Goal: Task Accomplishment & Management: Use online tool/utility

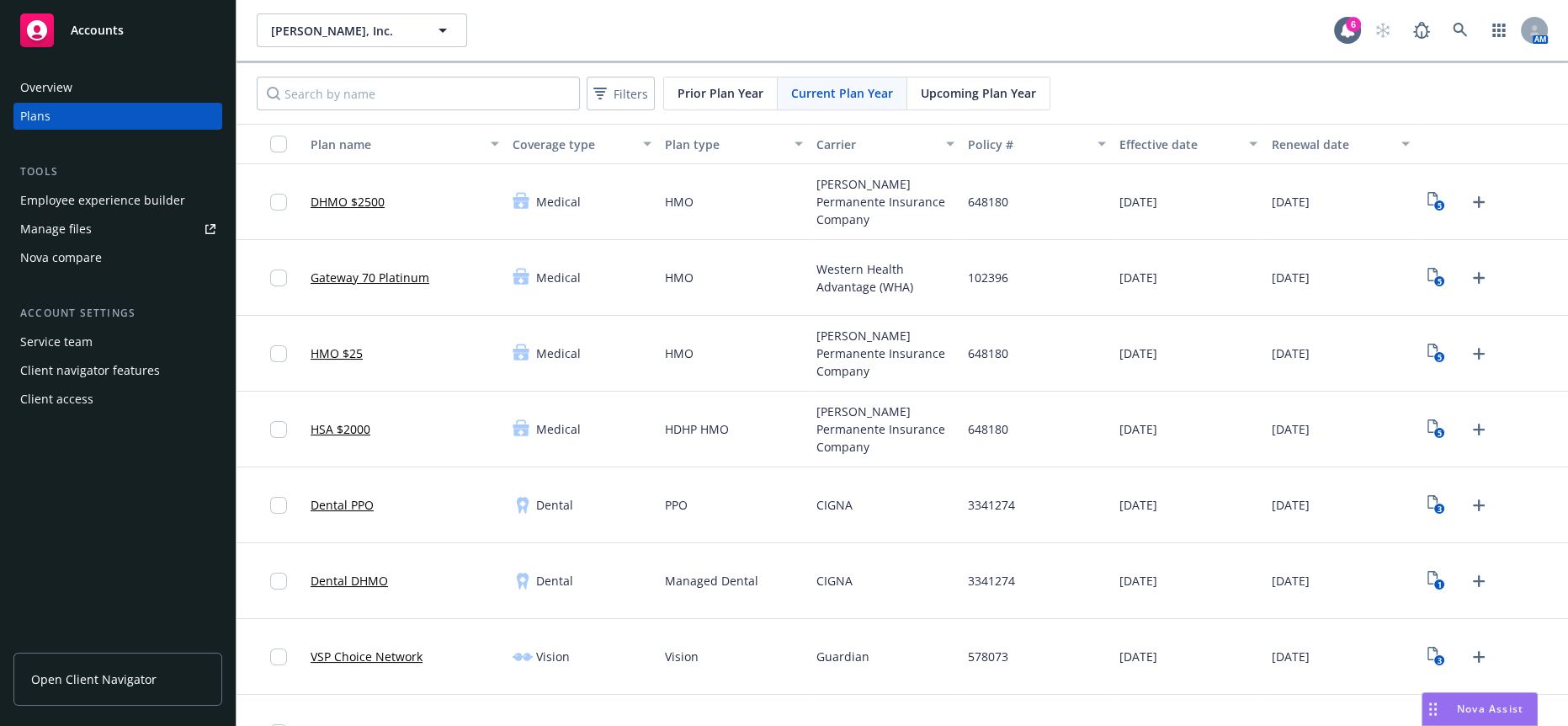
scroll to position [113, 0]
click at [1436, 703] on div "Drag to move" at bounding box center [1433, 709] width 21 height 32
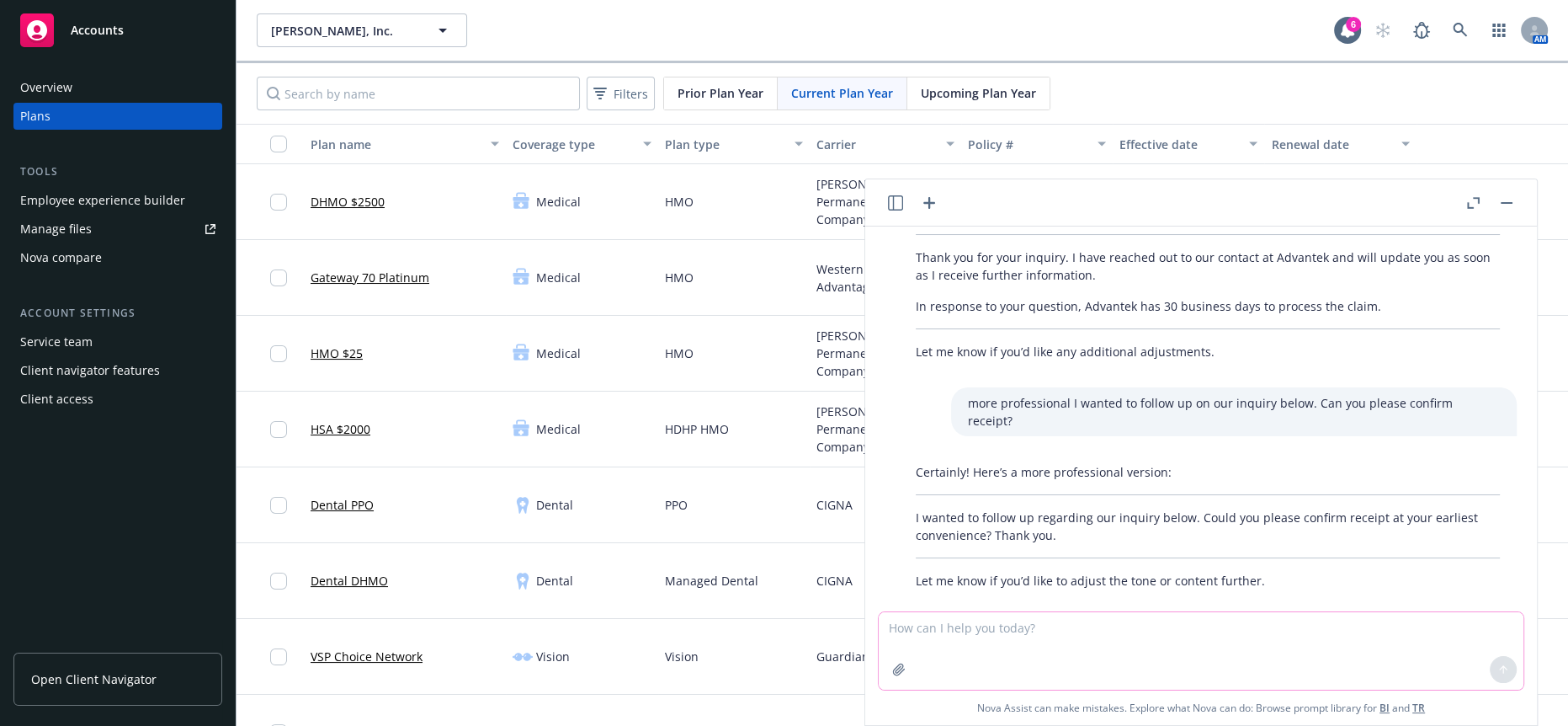
click at [1019, 662] on textarea at bounding box center [1201, 651] width 645 height 77
click at [1429, 637] on textarea "please use the attached documents to create an employee facing termination noti…" at bounding box center [1201, 653] width 645 height 73
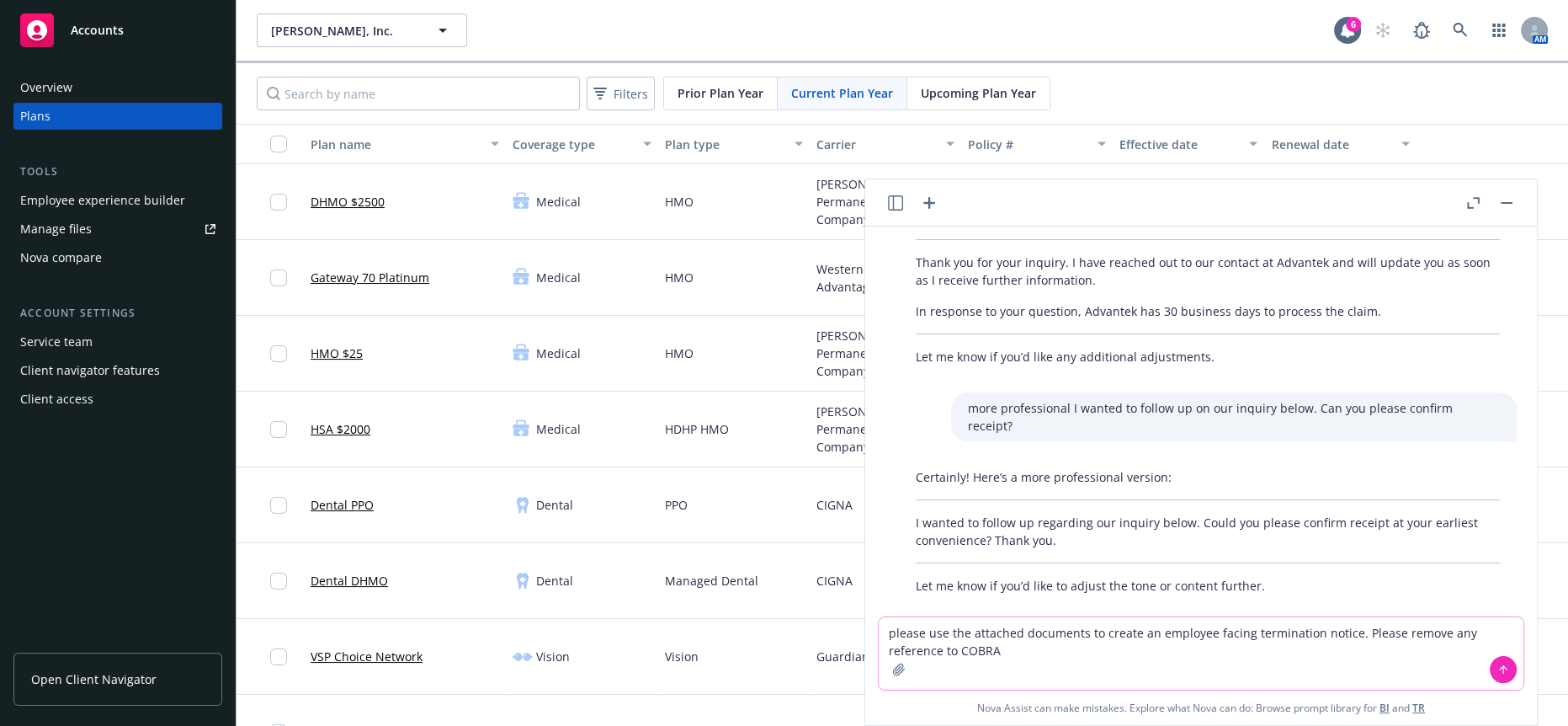
type textarea "please use the attached documents to create an employee facing termination noti…"
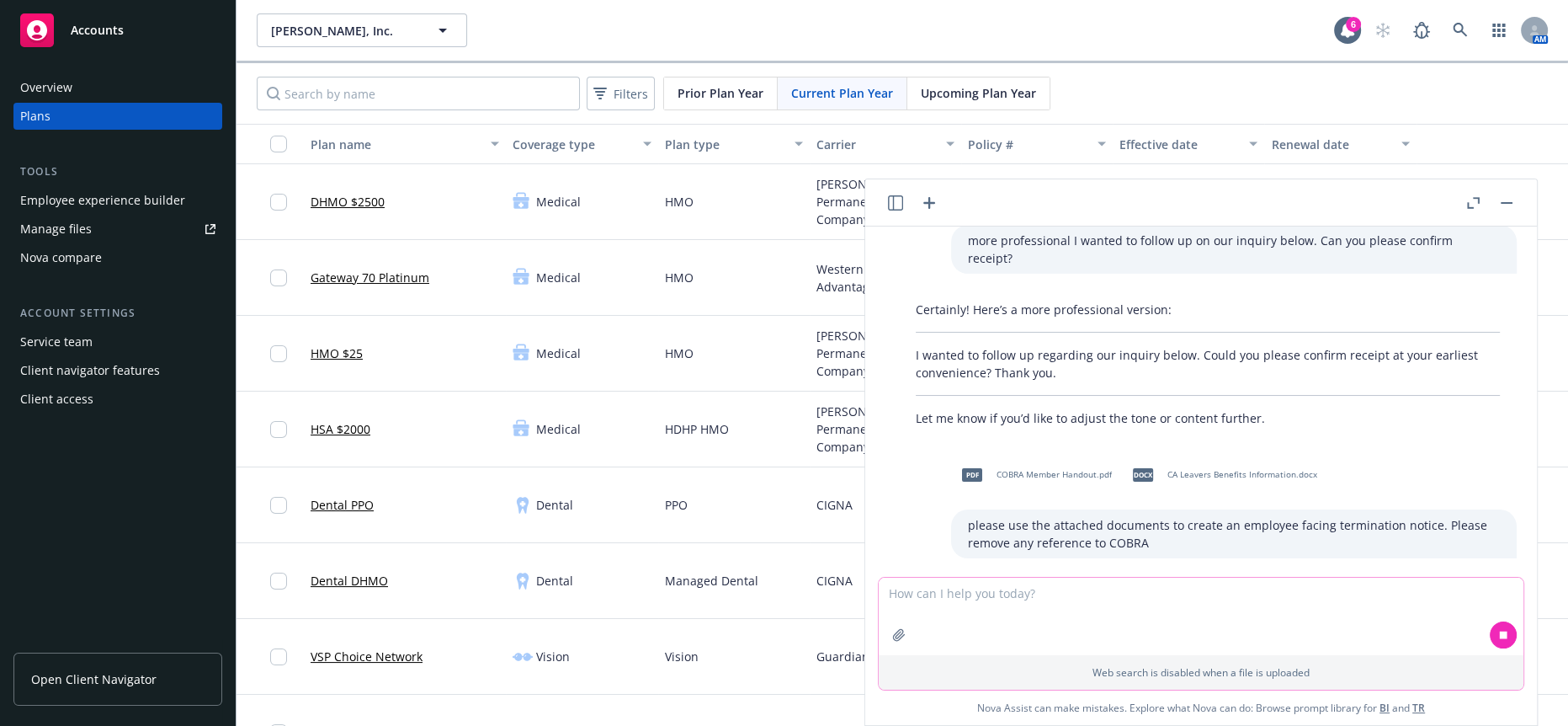
scroll to position [287, 0]
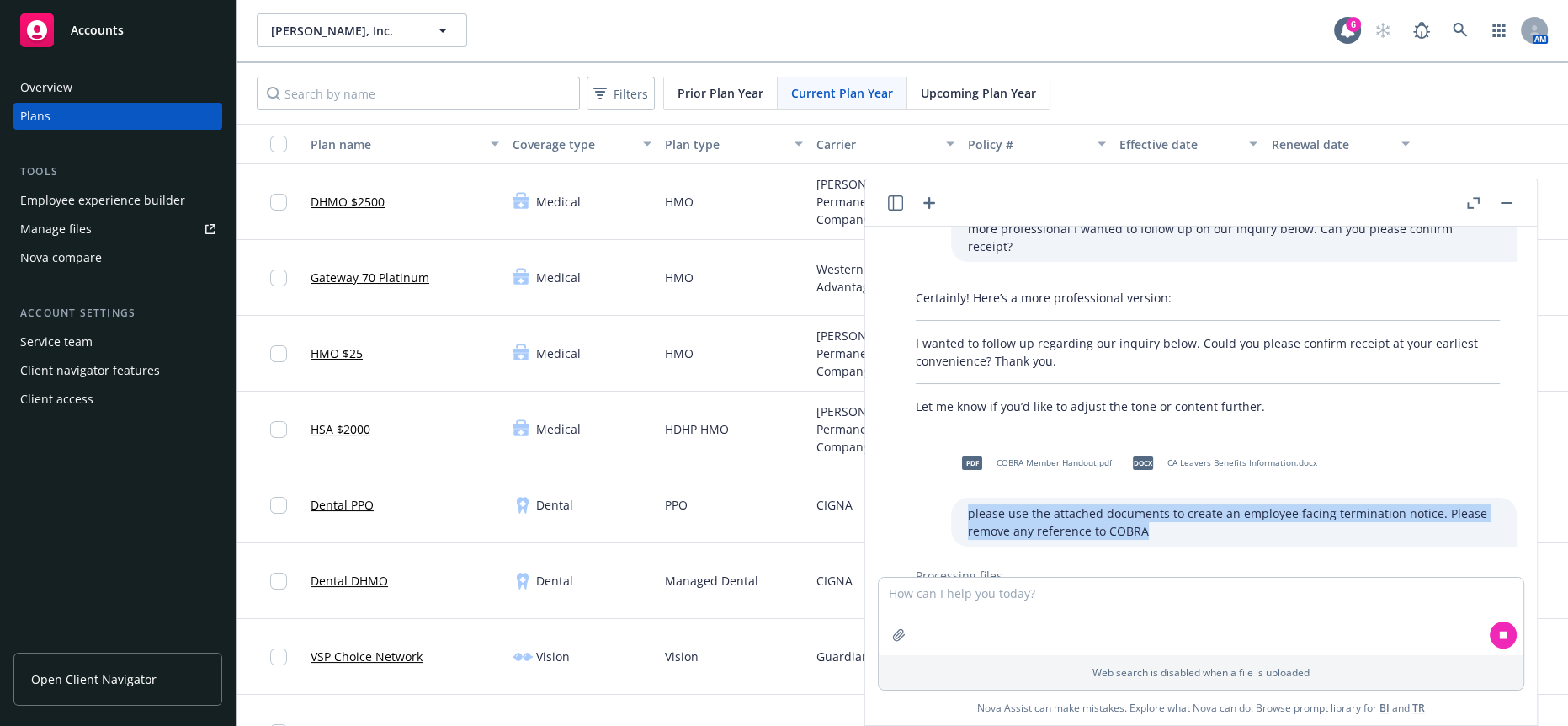
drag, startPoint x: 1276, startPoint y: 509, endPoint x: 1002, endPoint y: 488, distance: 274.8
click at [1002, 488] on div "pdf COBRA Member Handout.pdf docx CA Leavers Benefits Information.docx please u…" at bounding box center [1208, 494] width 645 height 105
copy p "please use the attached documents to create an employee facing termination noti…"
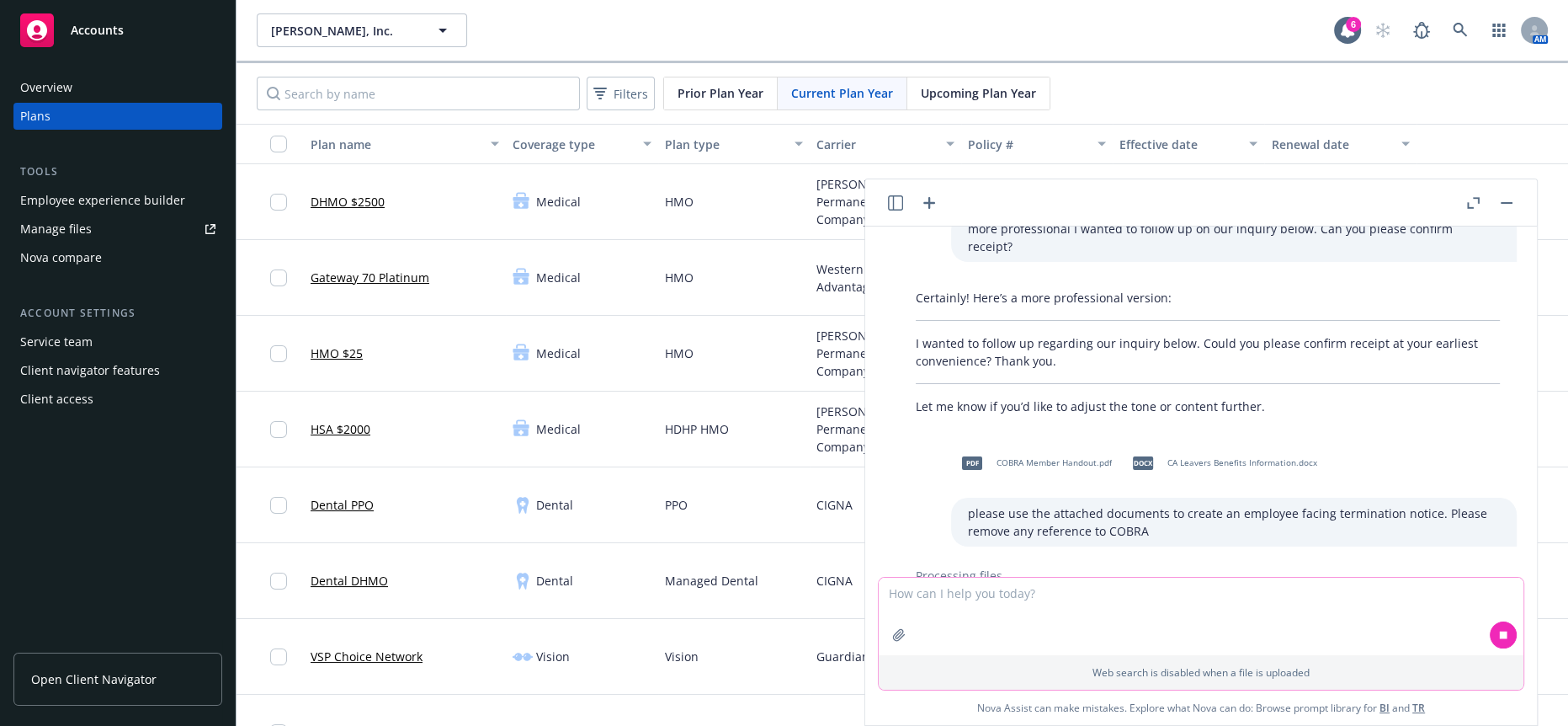
click at [1149, 602] on textarea at bounding box center [1201, 616] width 645 height 77
click at [1497, 641] on icon at bounding box center [1503, 635] width 12 height 12
drag, startPoint x: 1184, startPoint y: 613, endPoint x: 880, endPoint y: 612, distance: 304.0
click at [880, 612] on div "more professional I have sent your inquiry to our contact at Advantek and I wil…" at bounding box center [1201, 475] width 672 height 498
click at [1497, 638] on icon at bounding box center [1503, 635] width 12 height 12
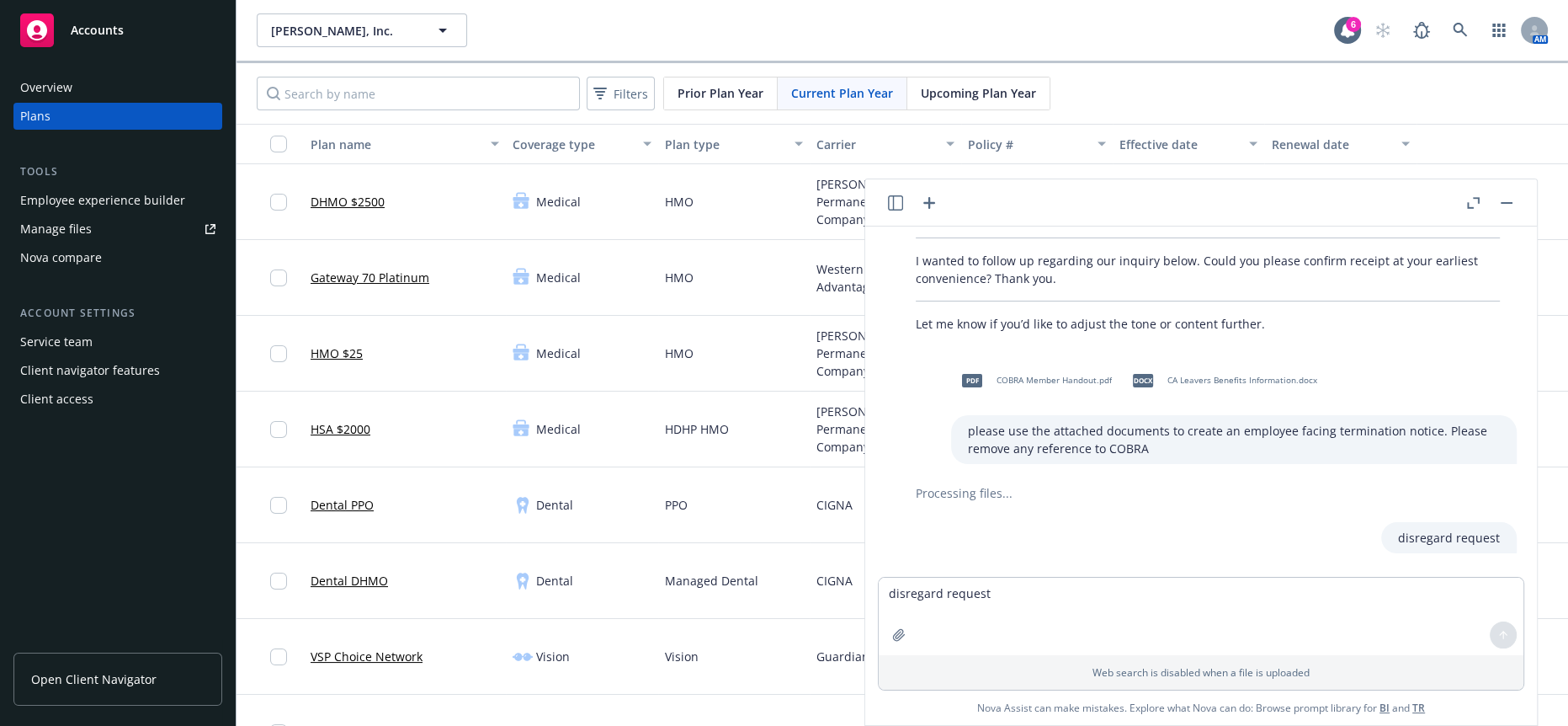
scroll to position [411, 0]
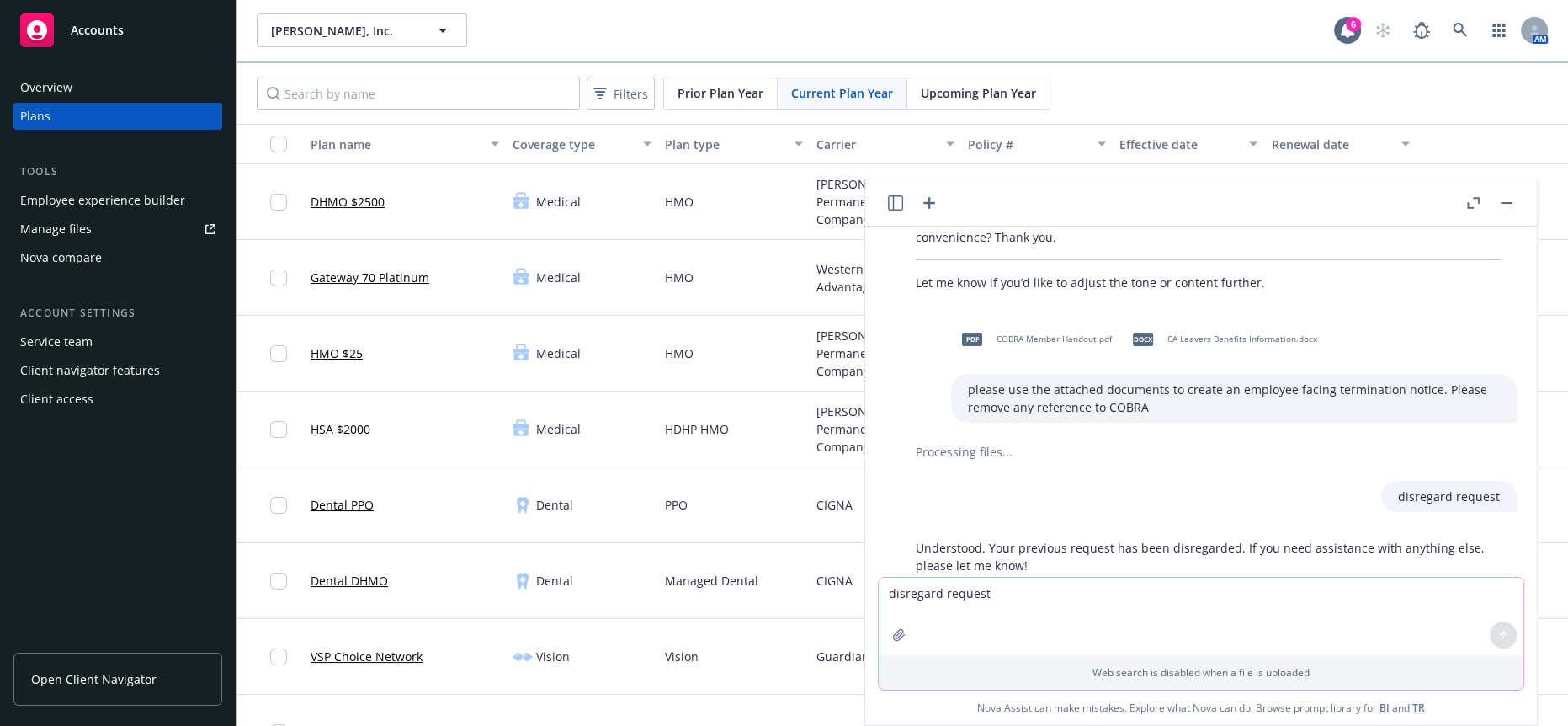
click at [1061, 591] on textarea "disregard request" at bounding box center [1201, 616] width 645 height 77
paste textarea "please use the attached documents to create an employee facing termination noti…"
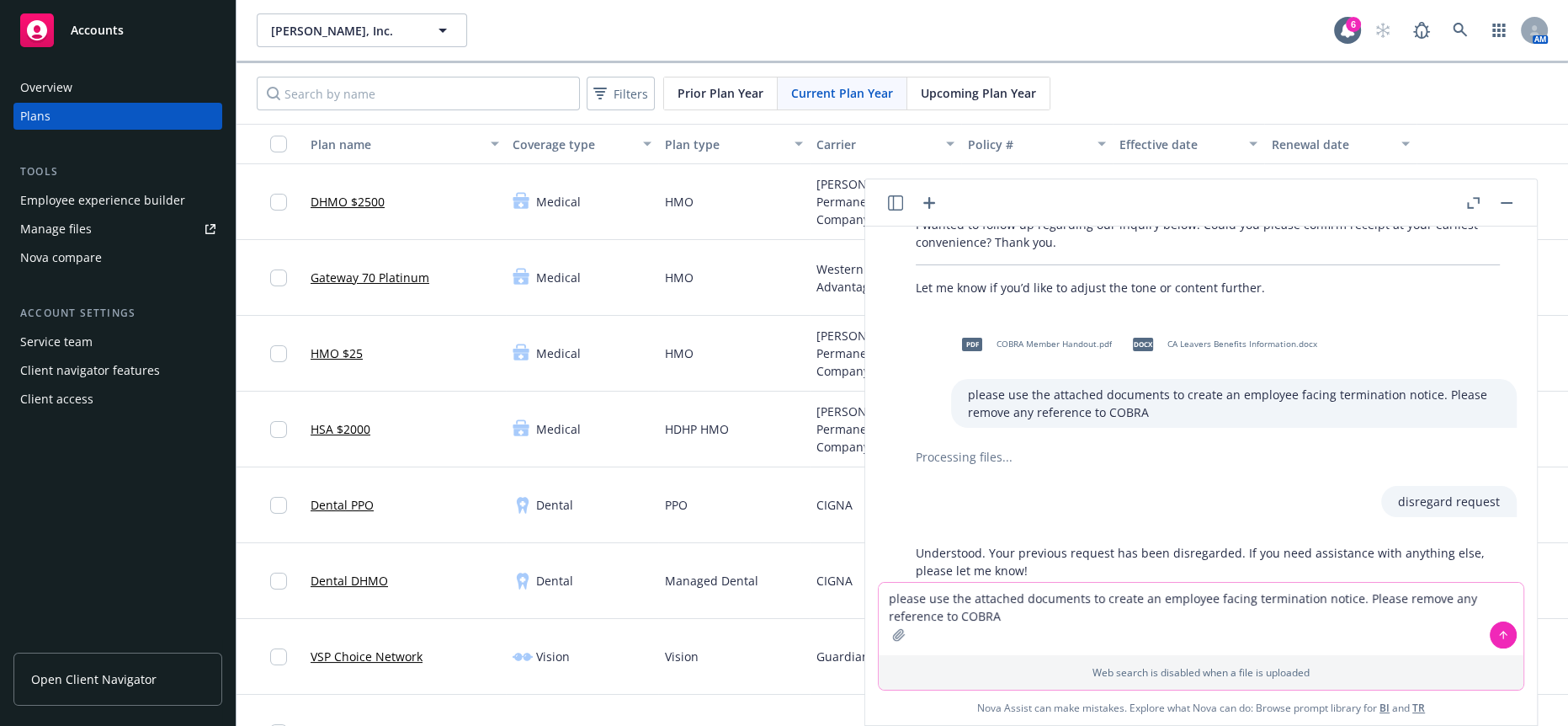
type textarea "please use the attached documents to create an employee facing termination noti…"
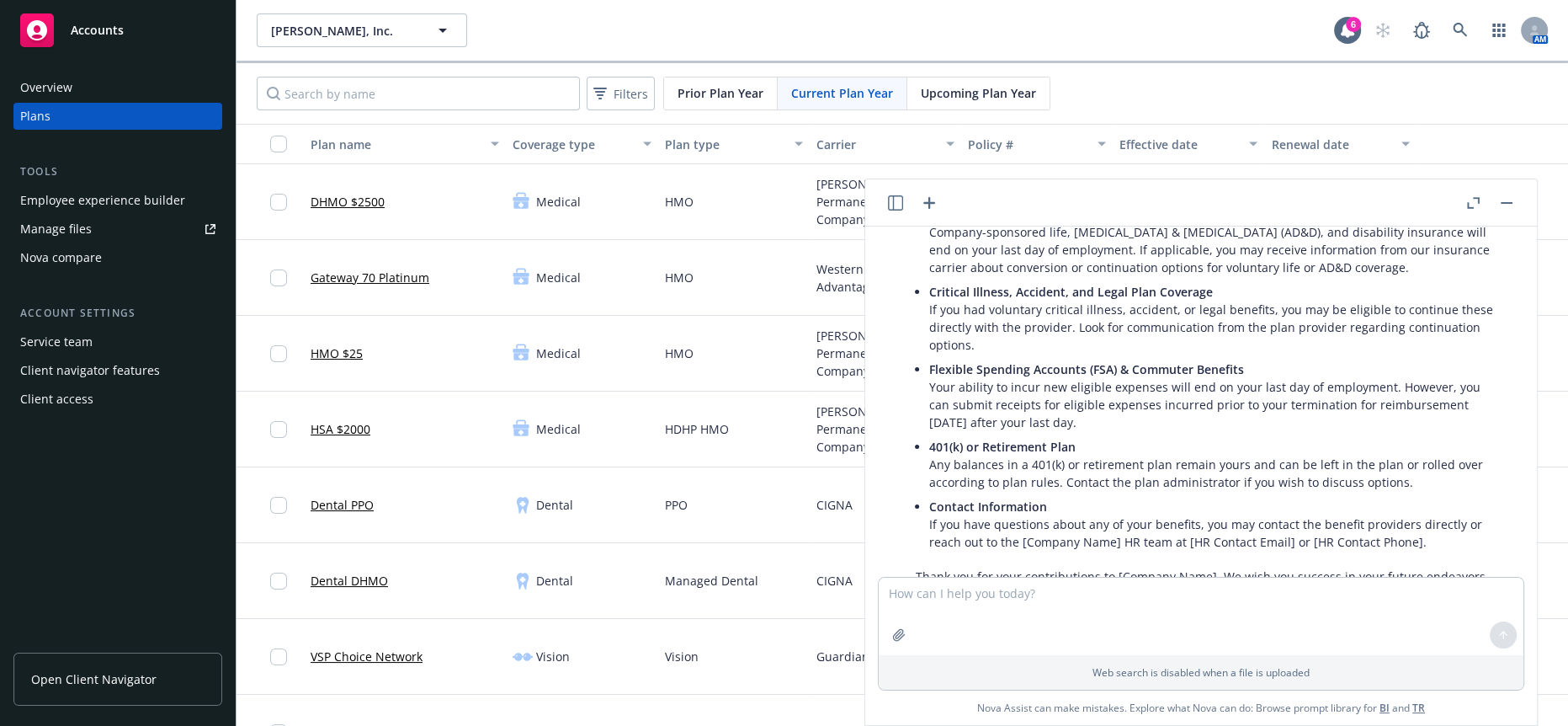
scroll to position [1320, 0]
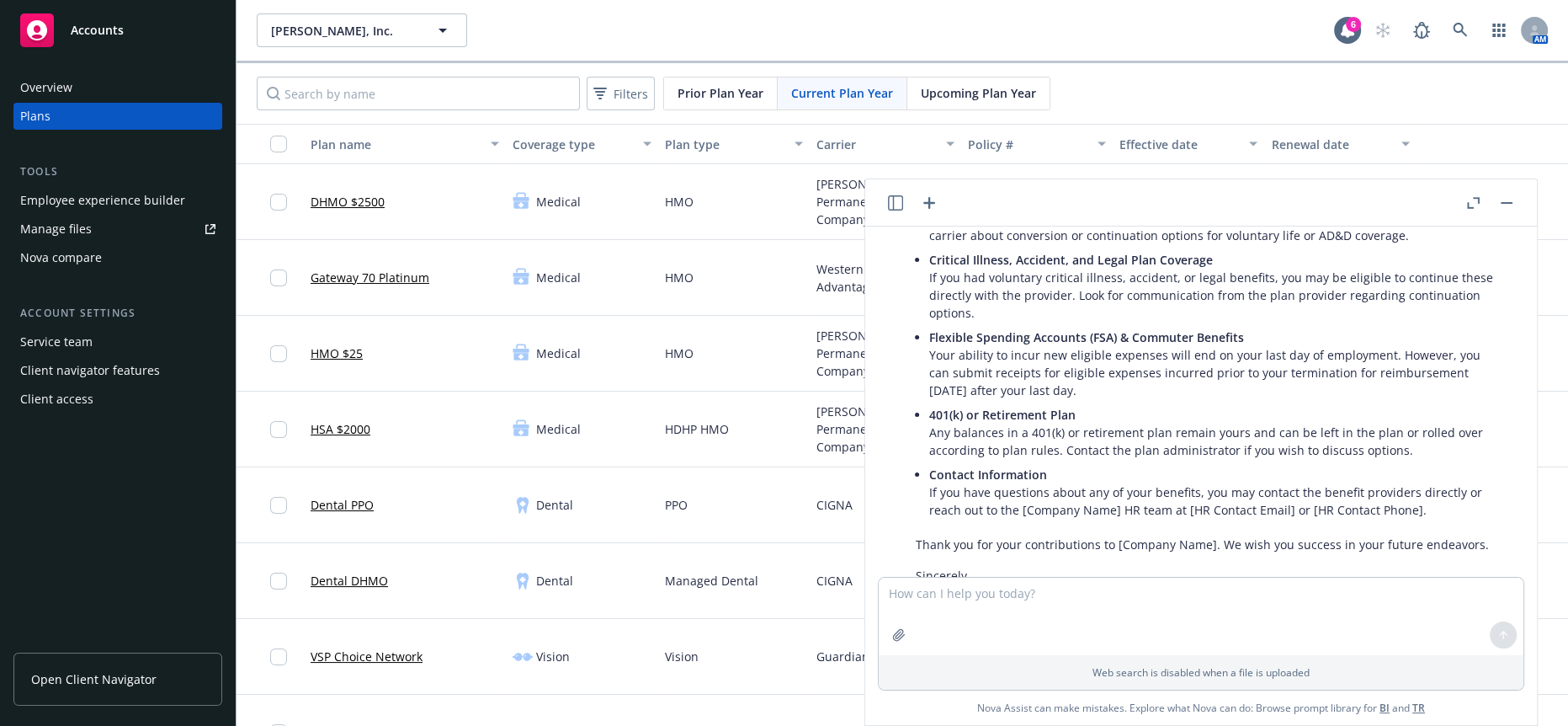
click at [91, 522] on div "Overview Plans Tools Employee experience builder Manage files Nova compare Acco…" at bounding box center [118, 390] width 236 height 672
click at [68, 571] on div "Overview Plans Tools Employee experience builder Manage files Nova compare Acco…" at bounding box center [118, 390] width 236 height 672
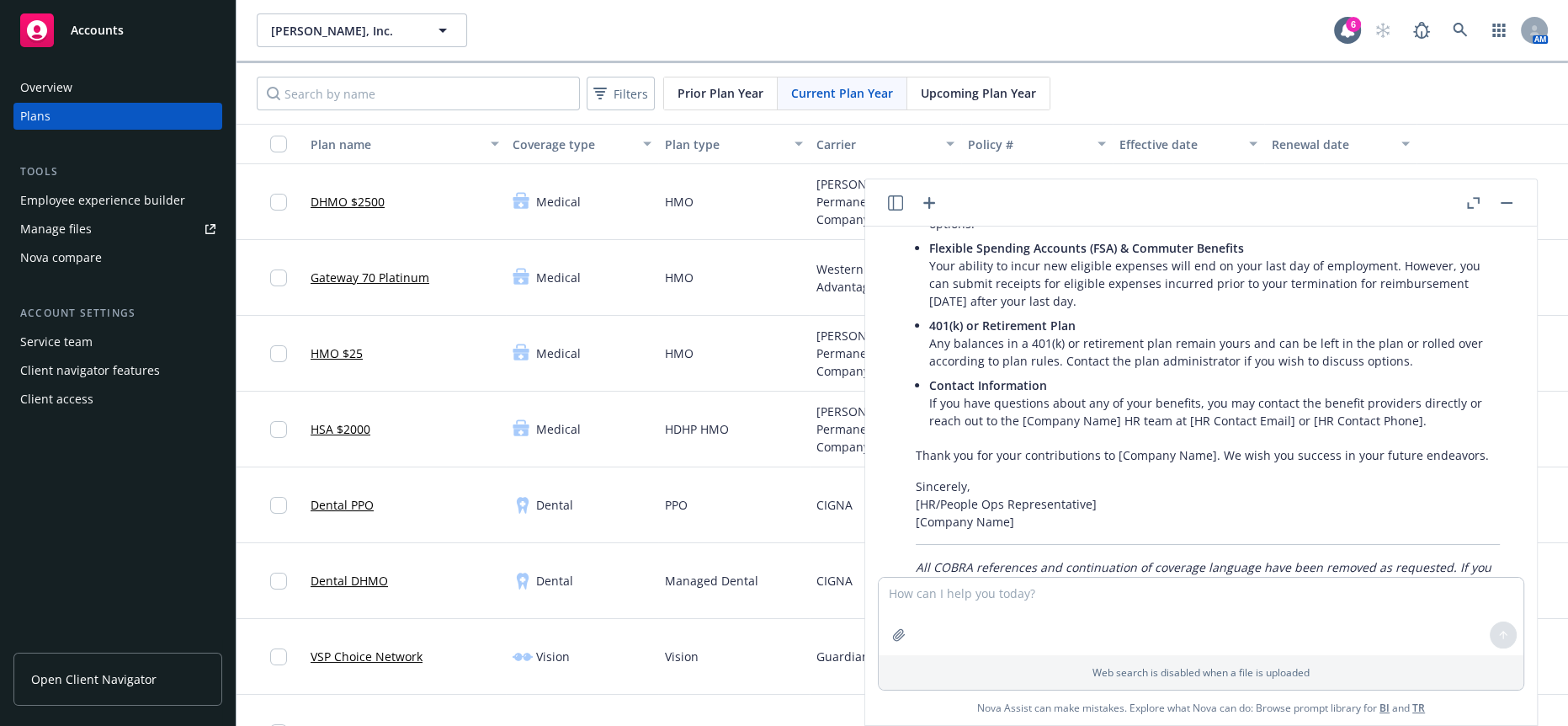
scroll to position [1415, 0]
click at [1156, 598] on textarea at bounding box center [1201, 616] width 645 height 77
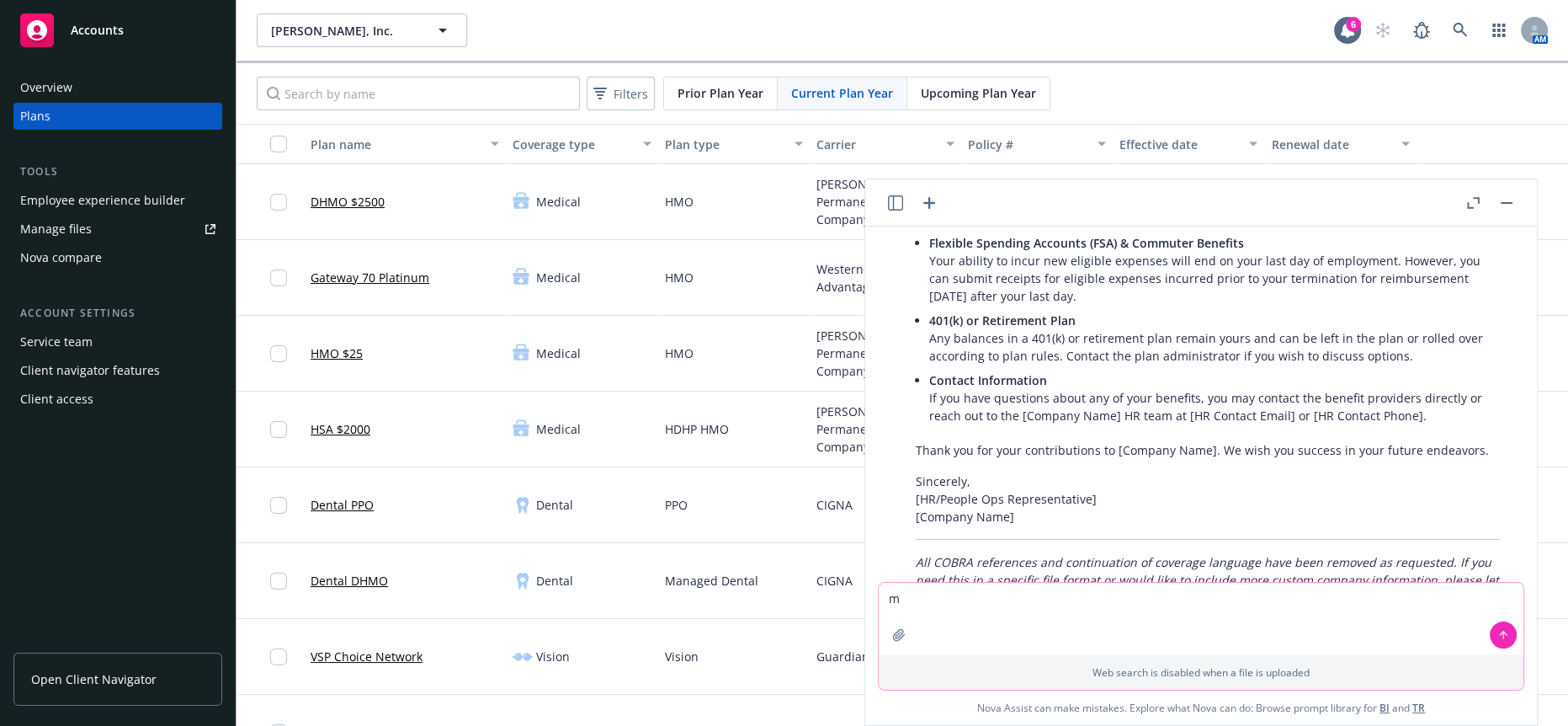
scroll to position [1410, 0]
type textarea "m"
paste textarea "We also have a Newfront team alias email that can be used to contact us all ([P…"
type textarea "more professional We also have a Newfront team alias email that can be used to …"
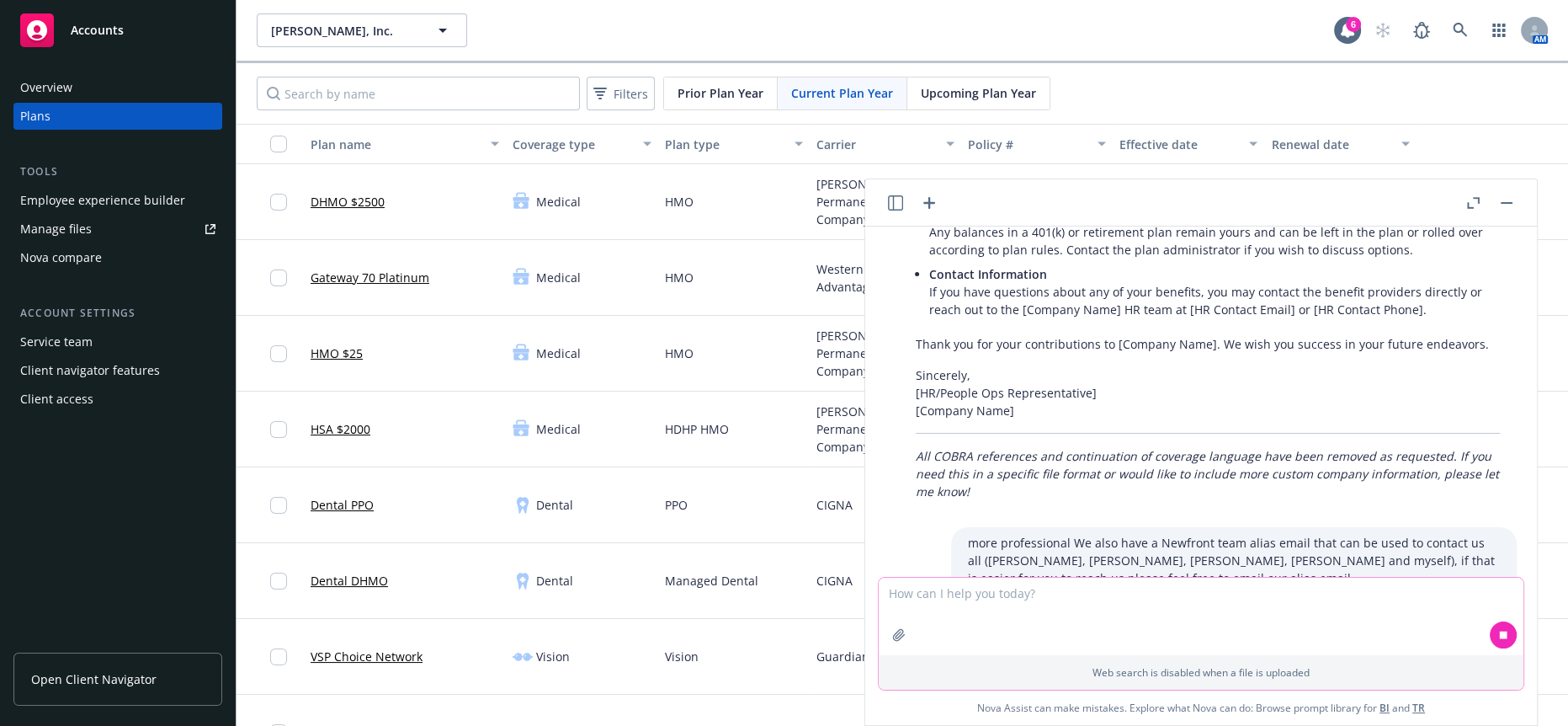
scroll to position [1645, 0]
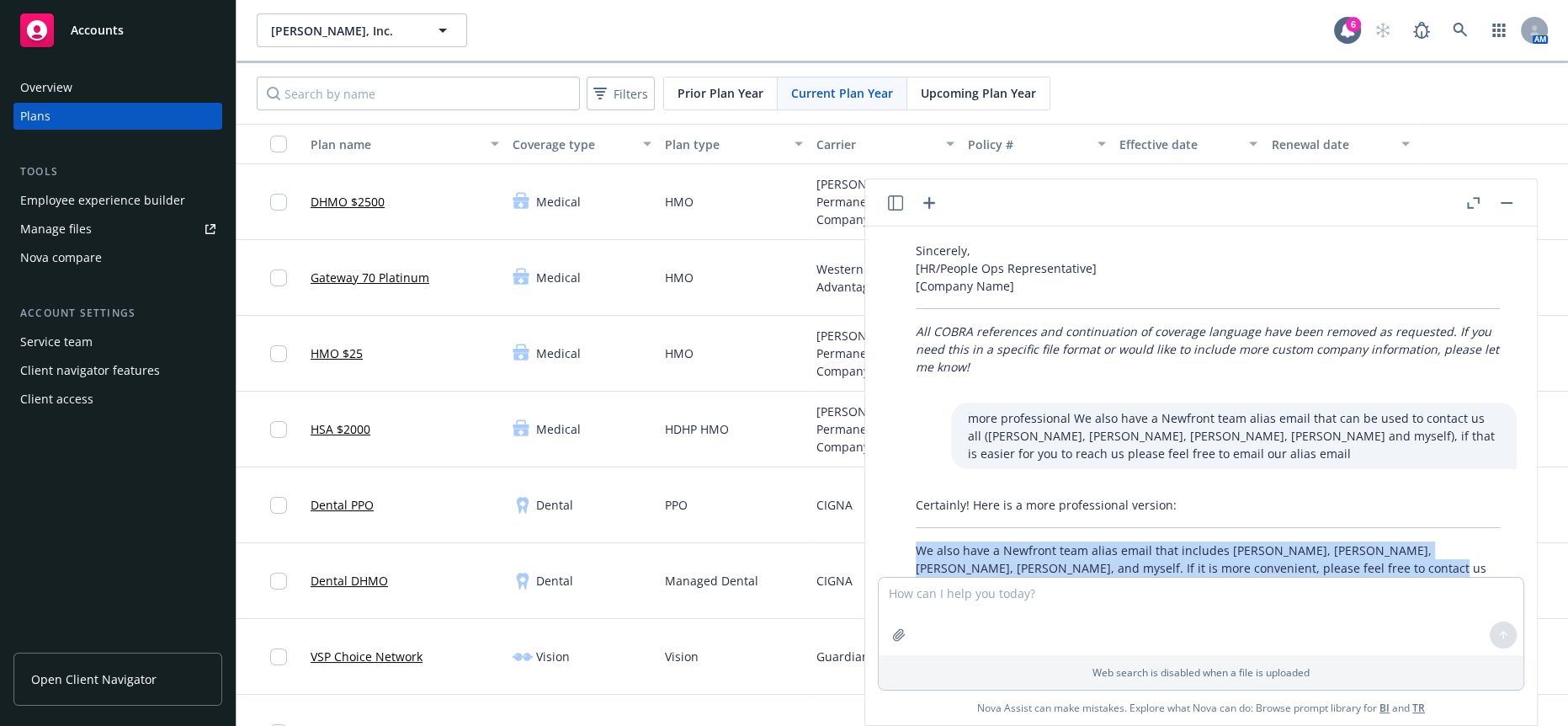
drag, startPoint x: 1370, startPoint y: 481, endPoint x: 891, endPoint y: 463, distance: 479.3
click at [891, 489] on div "Certainly! Here is a more professional version: We also have a Newfront team al…" at bounding box center [1208, 568] width 645 height 158
copy p "We also have a Newfront team alias email that includes [PERSON_NAME], [PERSON_N…"
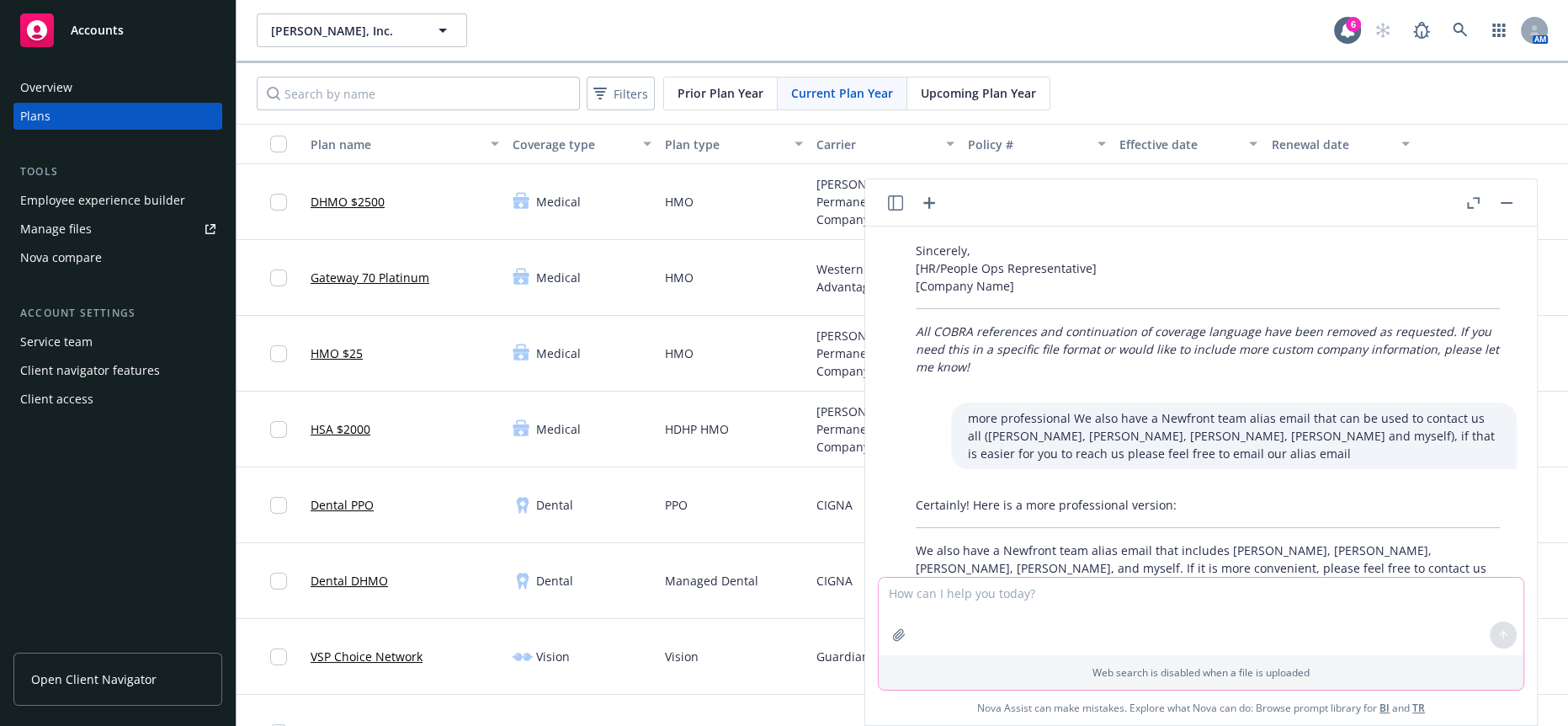
click at [1307, 635] on textarea at bounding box center [1201, 616] width 645 height 77
click at [357, 16] on button "[PERSON_NAME], Inc." at bounding box center [361, 30] width 210 height 34
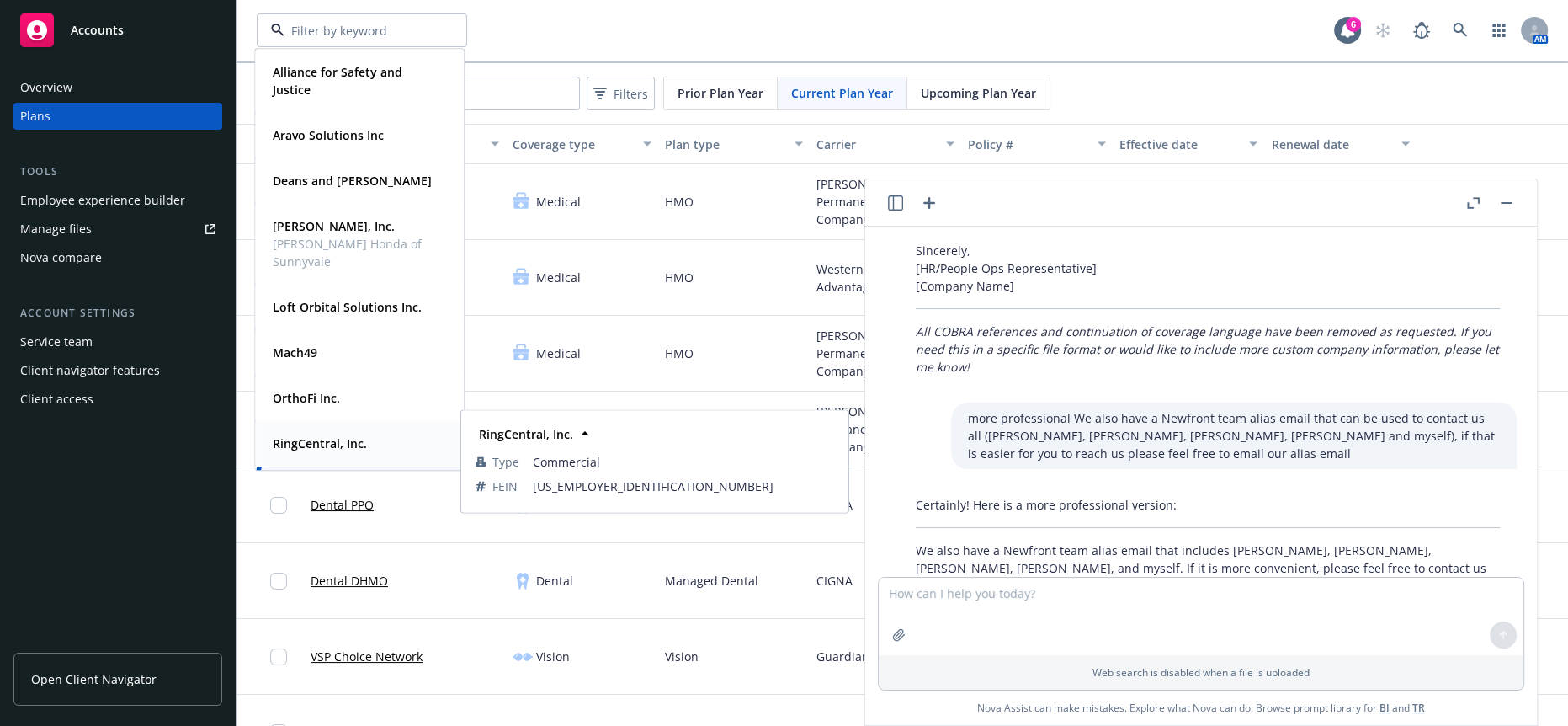
scroll to position [94, 0]
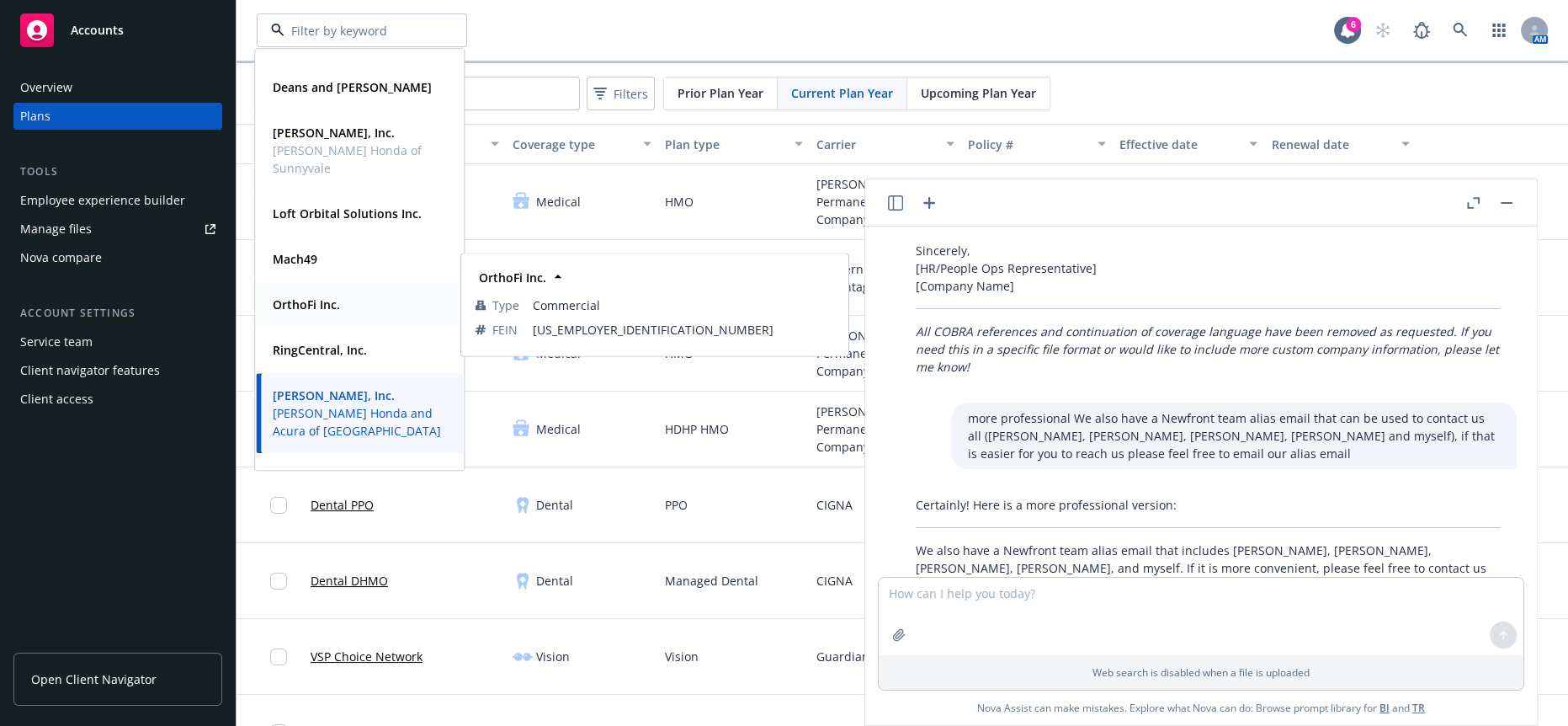
click at [337, 307] on strong "OrthoFi Inc." at bounding box center [307, 304] width 68 height 16
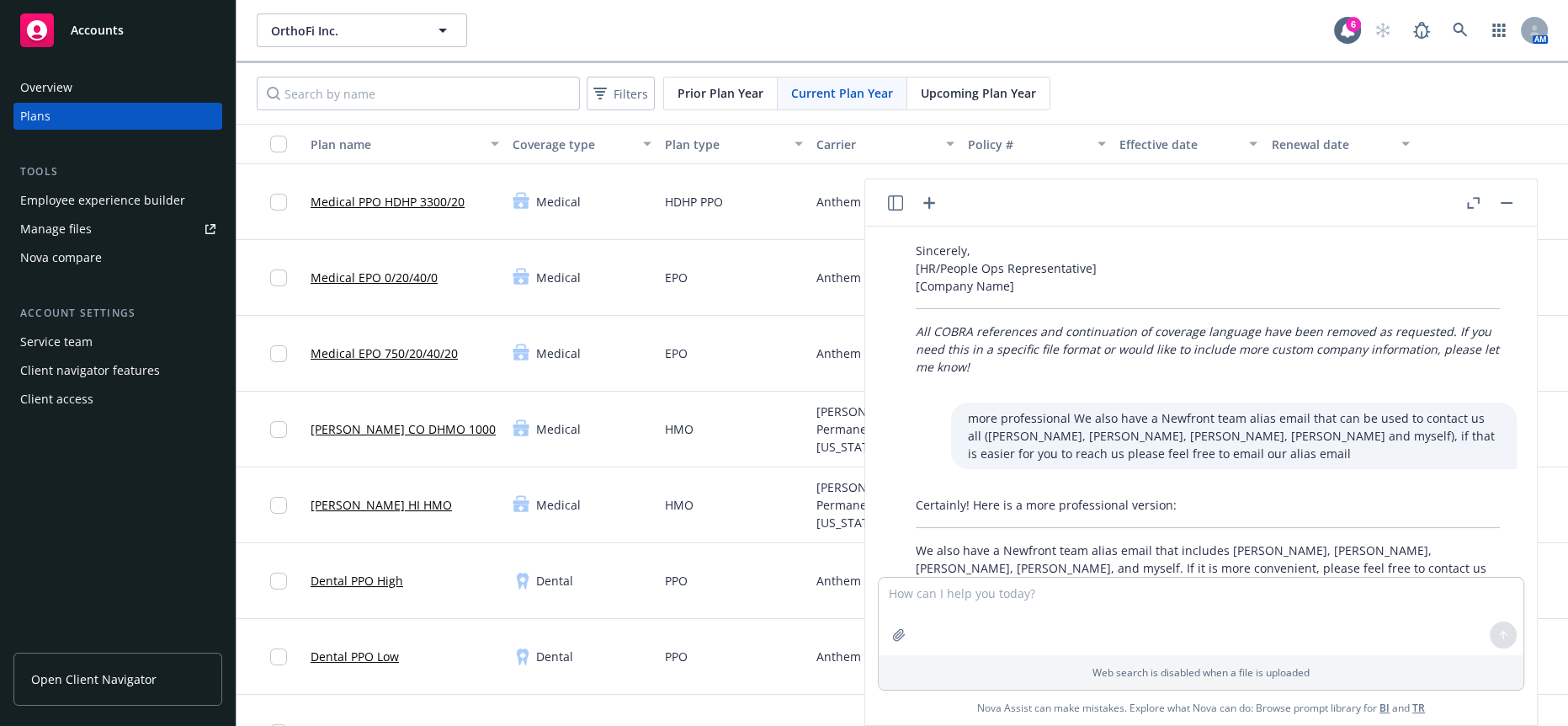
click at [74, 244] on div "Nova compare" at bounding box center [61, 257] width 81 height 27
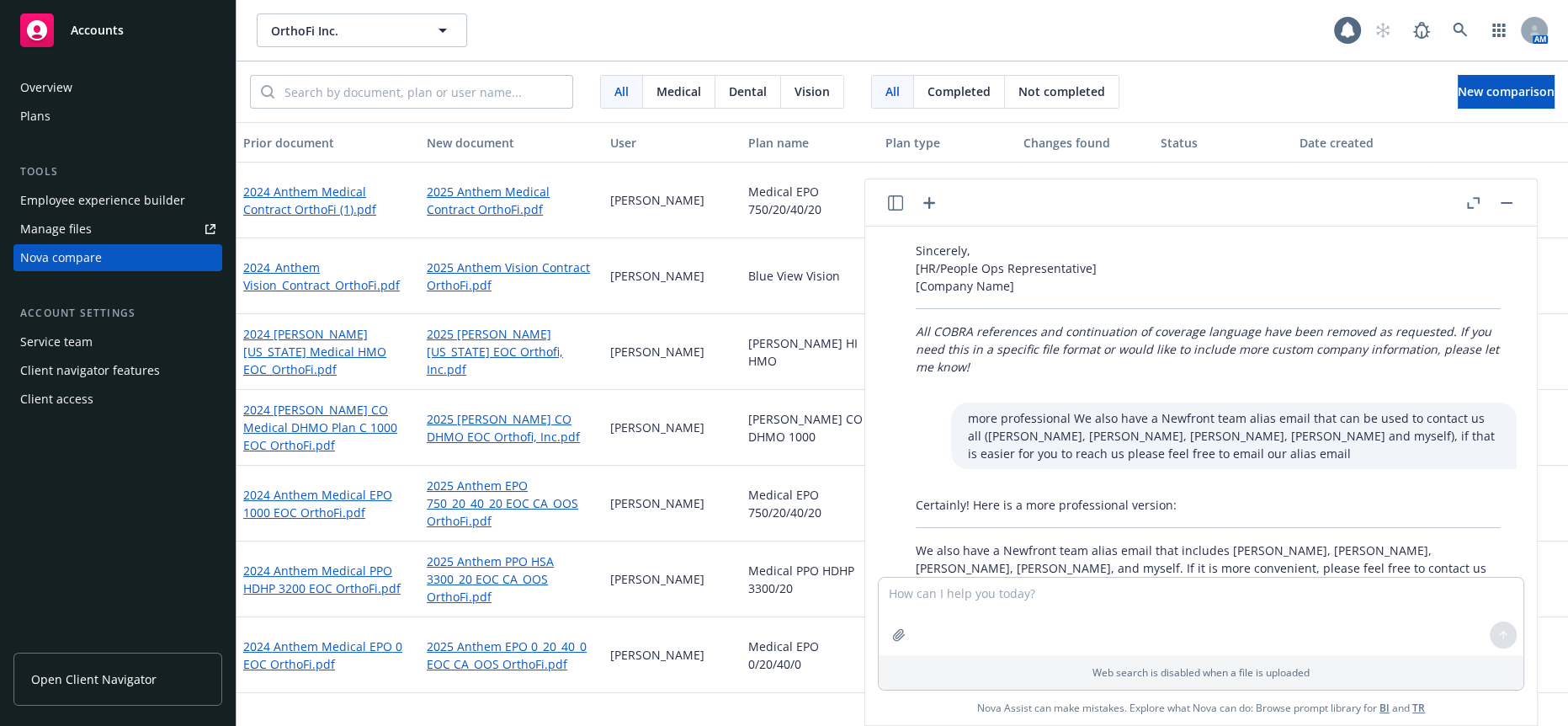
click at [1510, 193] on button "button" at bounding box center [1506, 203] width 20 height 20
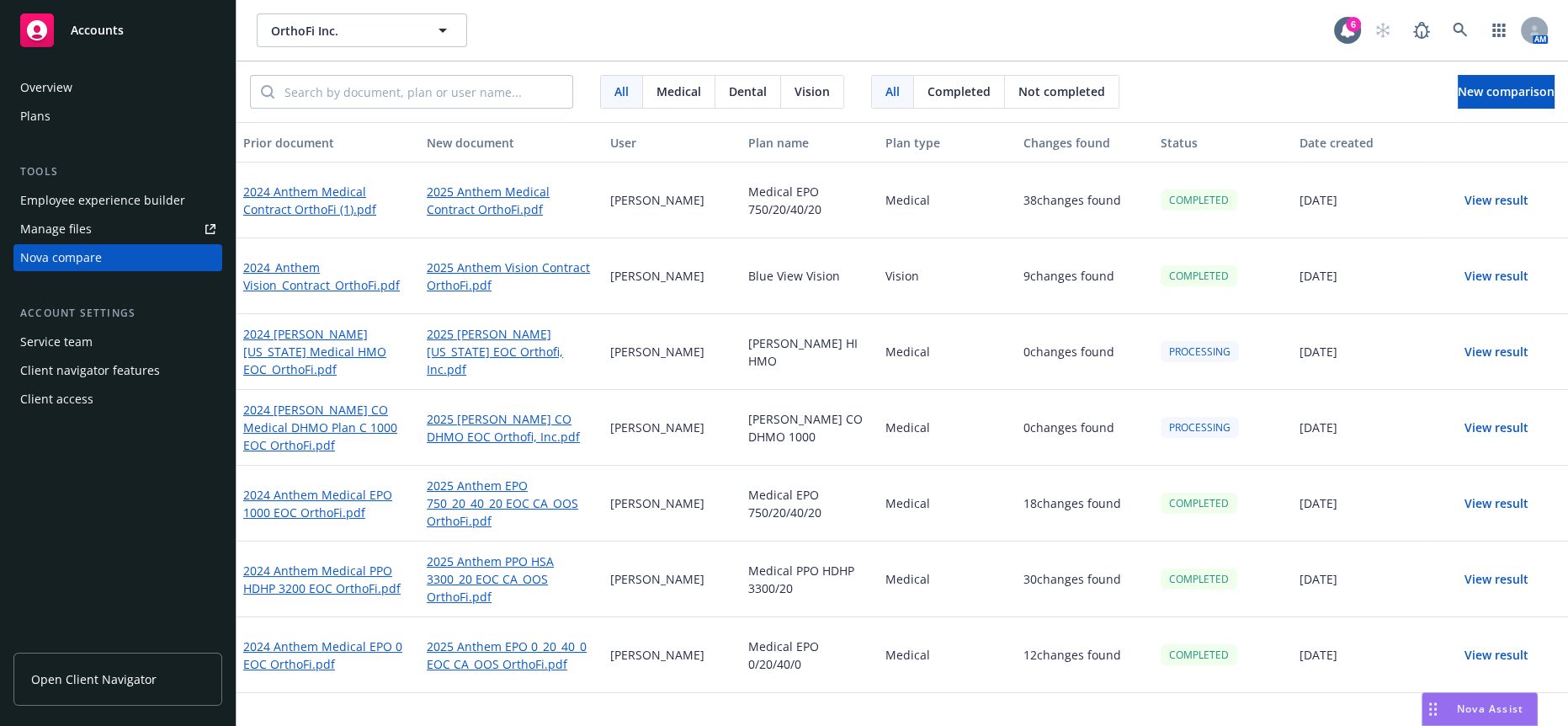
click at [1018, 84] on span "Not completed" at bounding box center [1061, 91] width 87 height 17
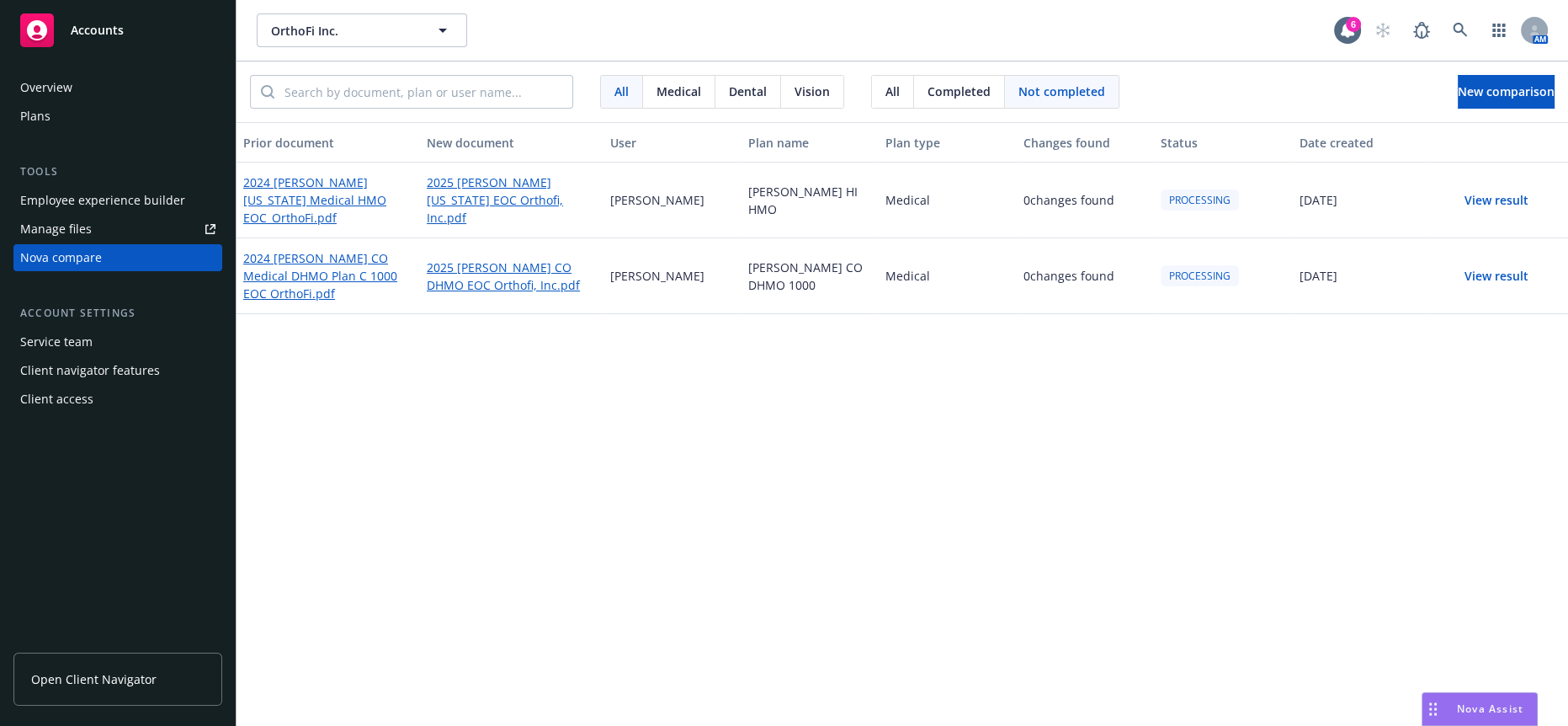
click at [927, 88] on span "Completed" at bounding box center [958, 91] width 63 height 17
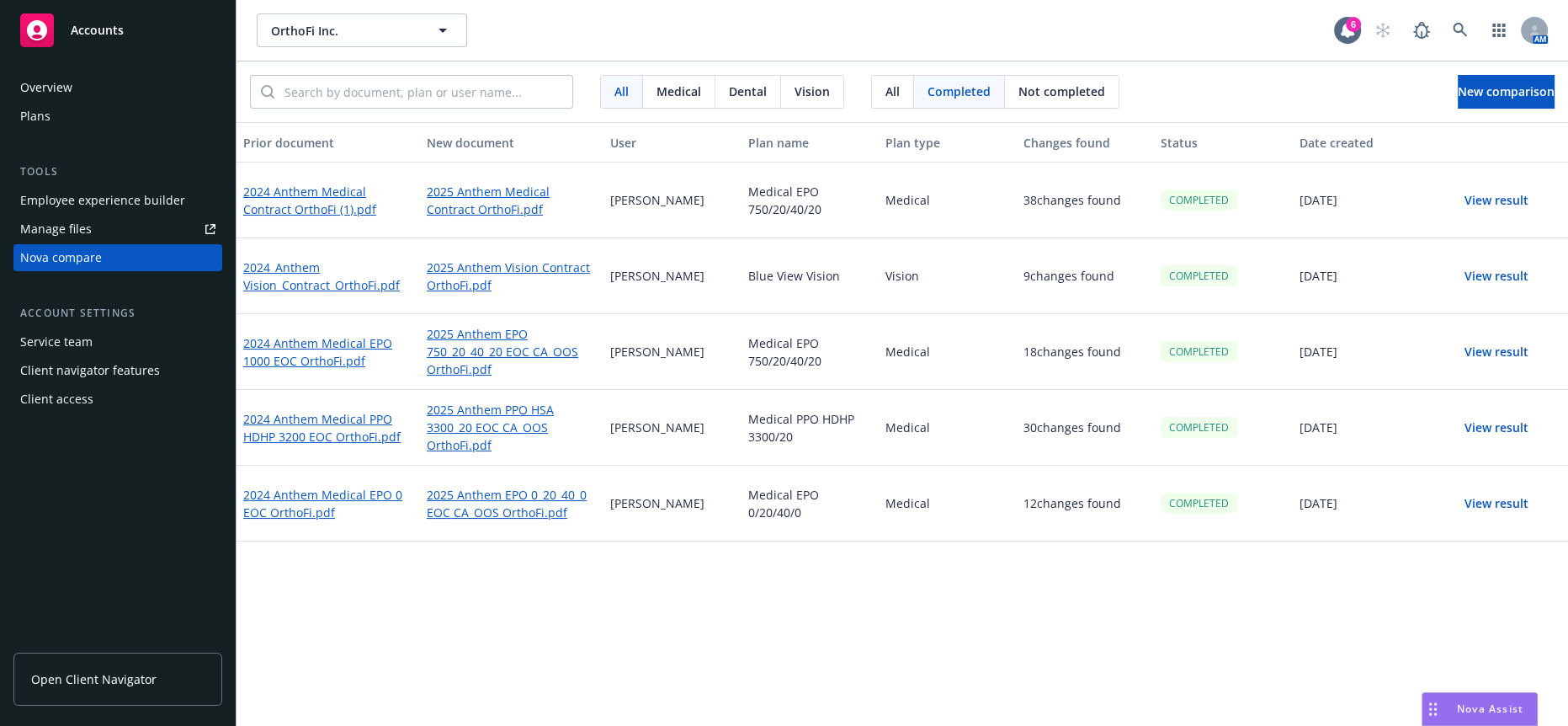
click at [656, 90] on span "Medical" at bounding box center [679, 91] width 45 height 17
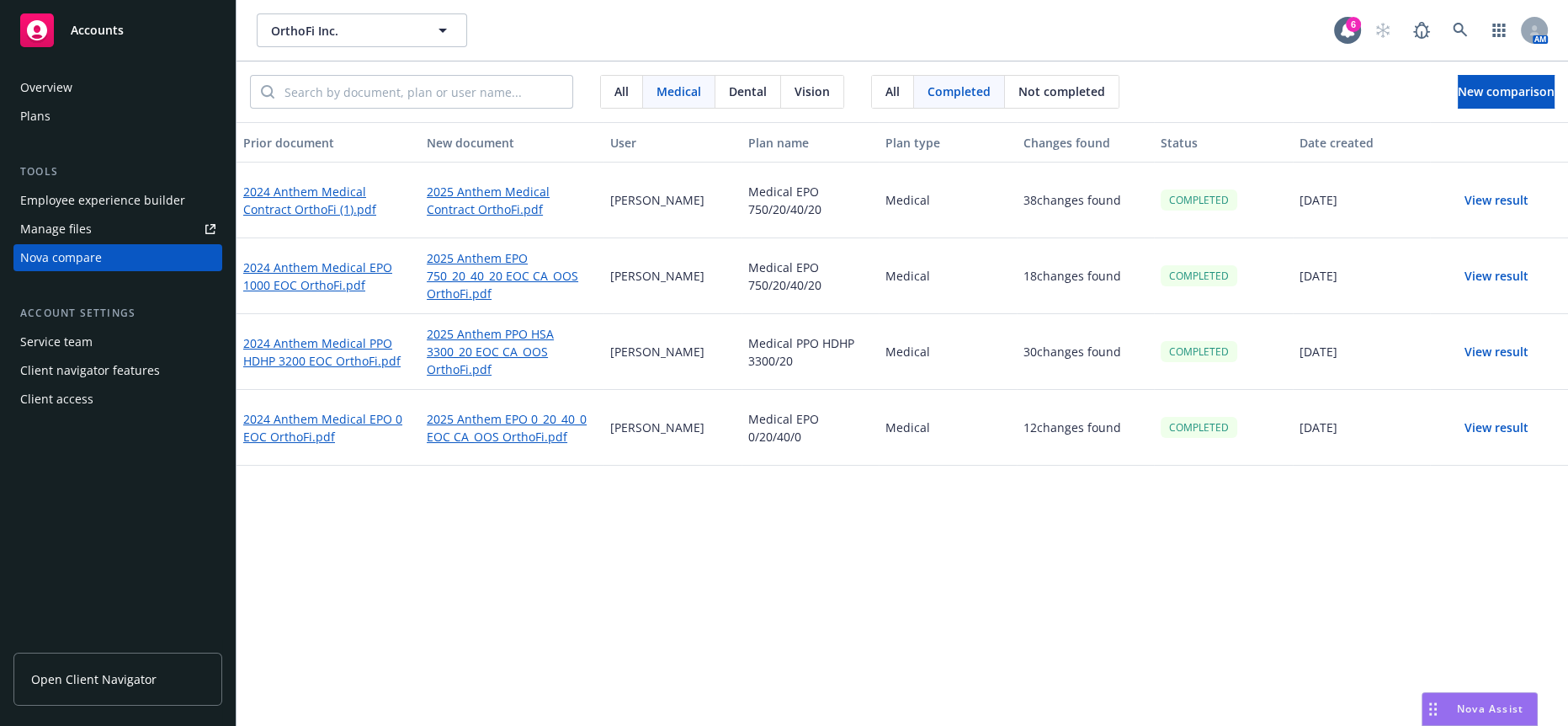
click at [715, 94] on div "Dental" at bounding box center [748, 91] width 66 height 32
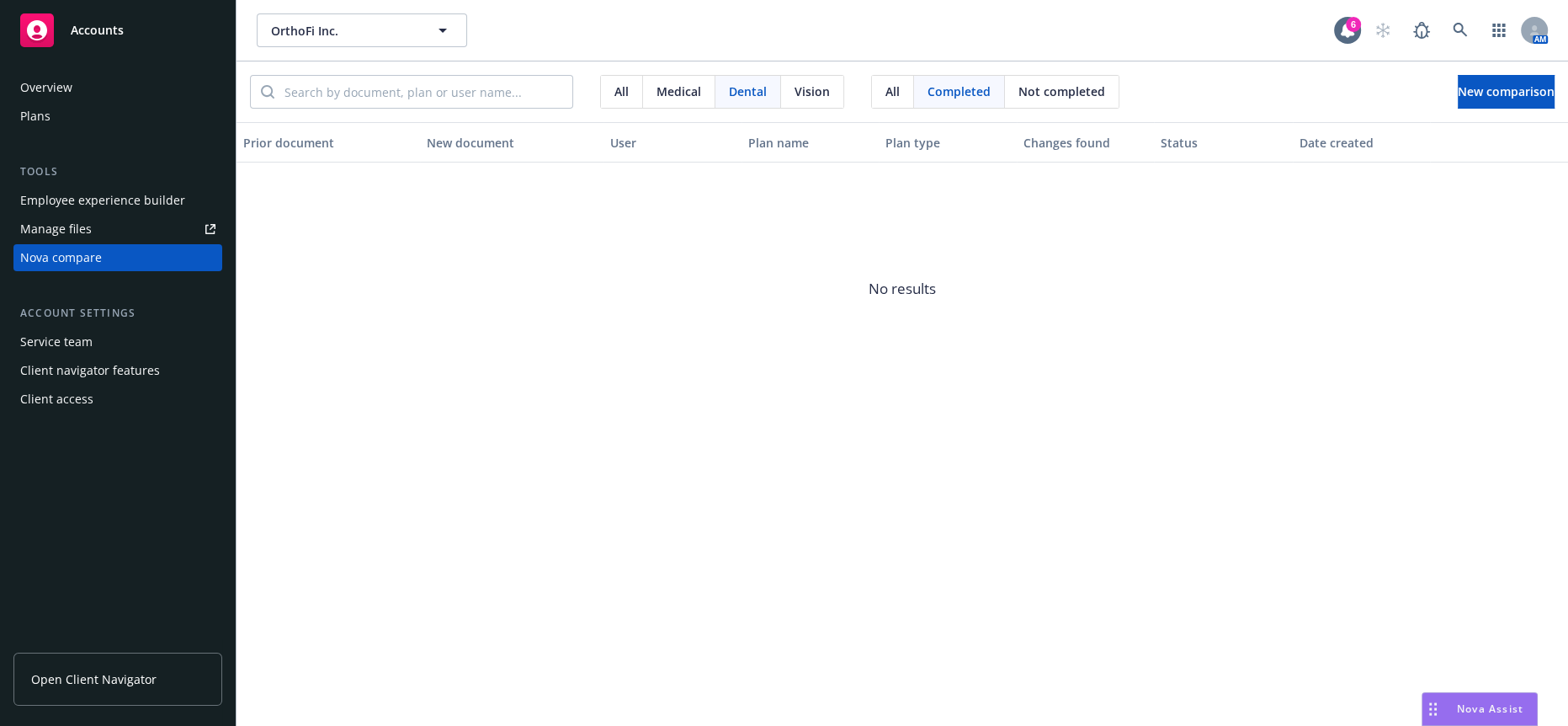
click at [795, 90] on span "Vision" at bounding box center [812, 91] width 35 height 17
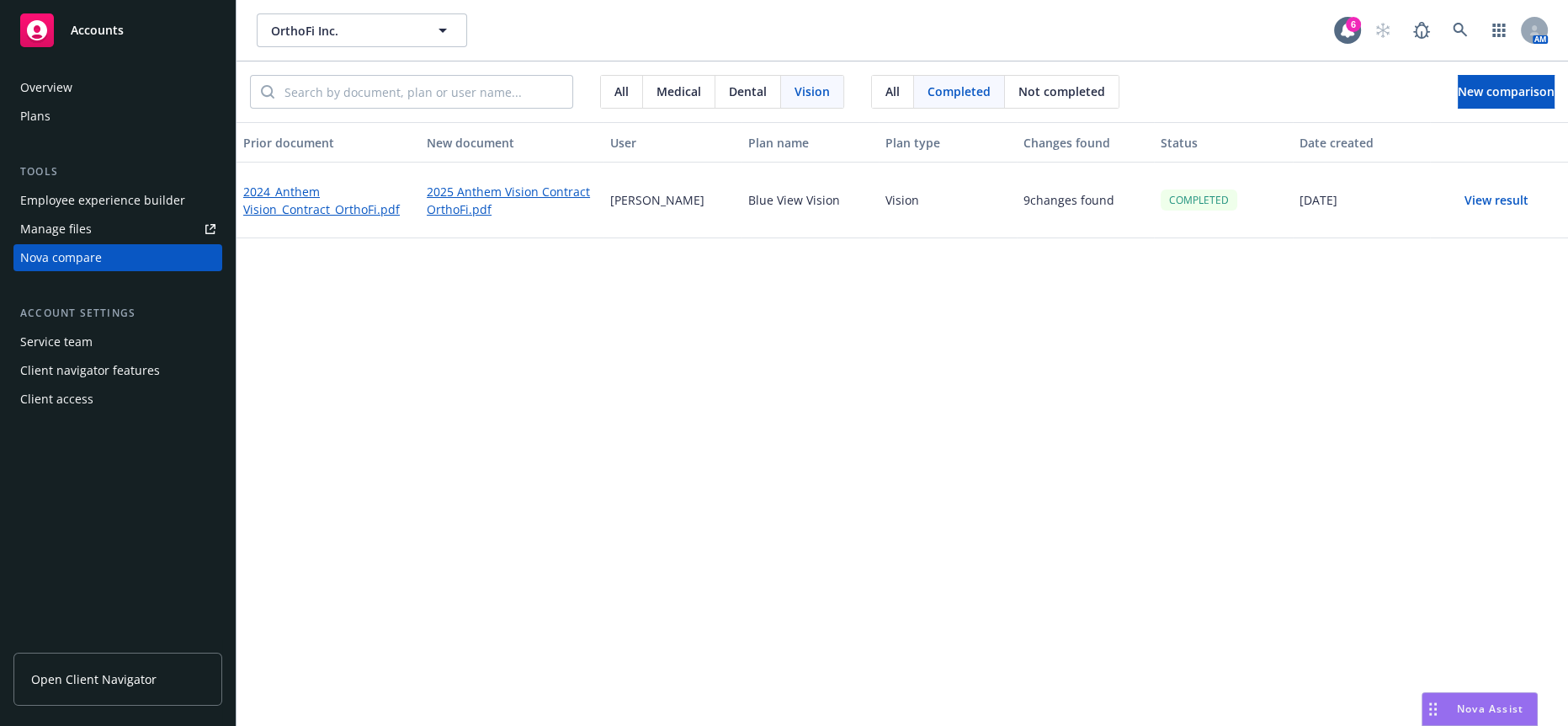
click at [656, 82] on span "Medical" at bounding box center [679, 91] width 45 height 17
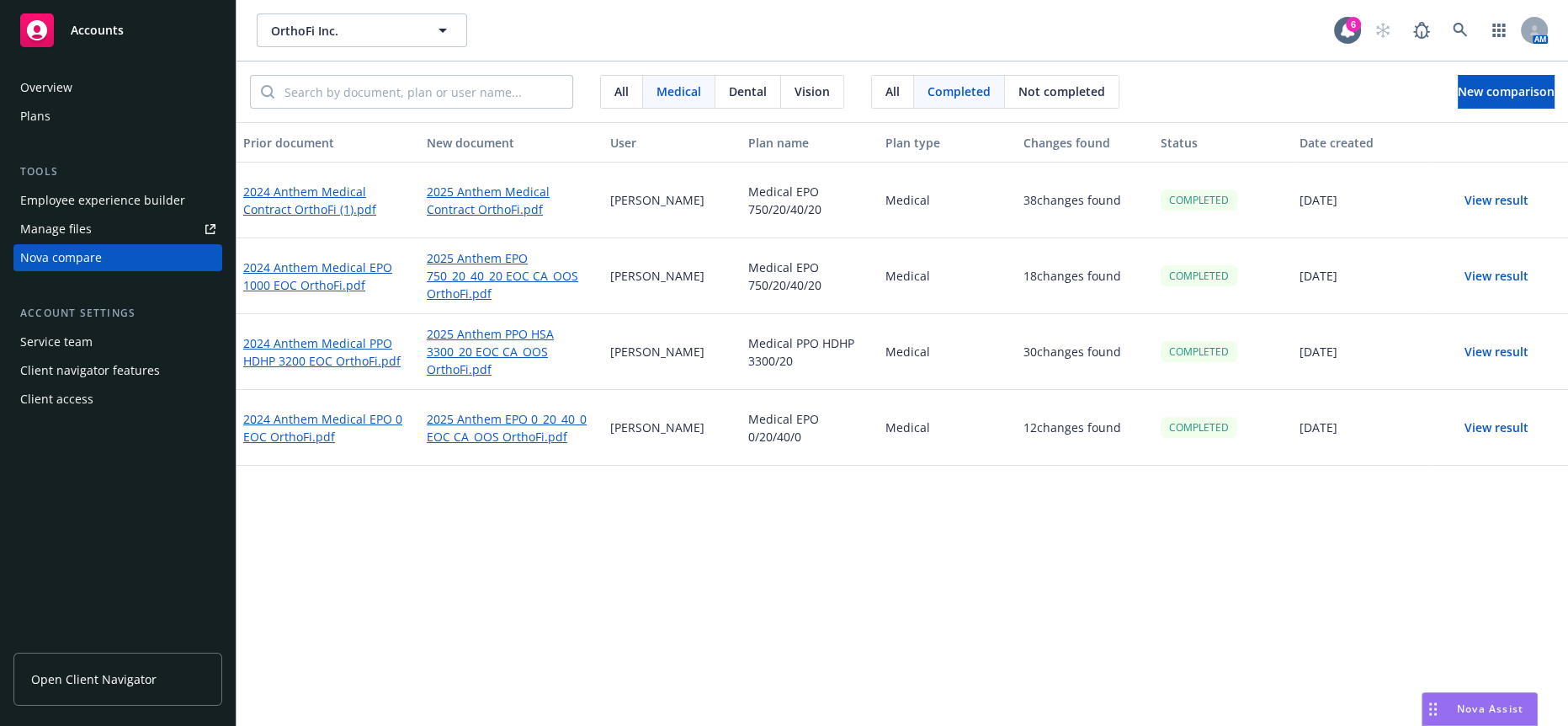
click at [601, 75] on div "All" at bounding box center [622, 91] width 42 height 32
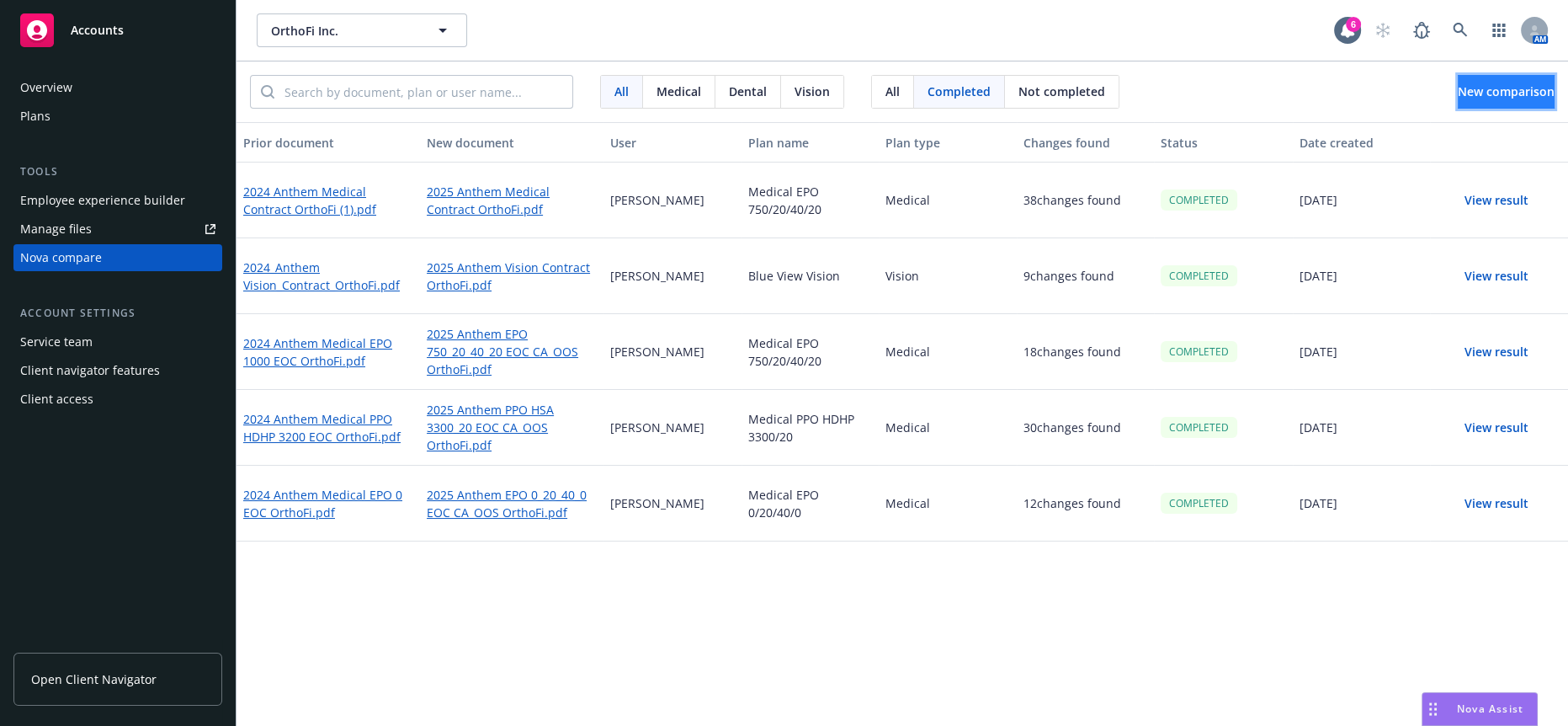
click at [1458, 75] on button "New comparison" at bounding box center [1507, 92] width 97 height 34
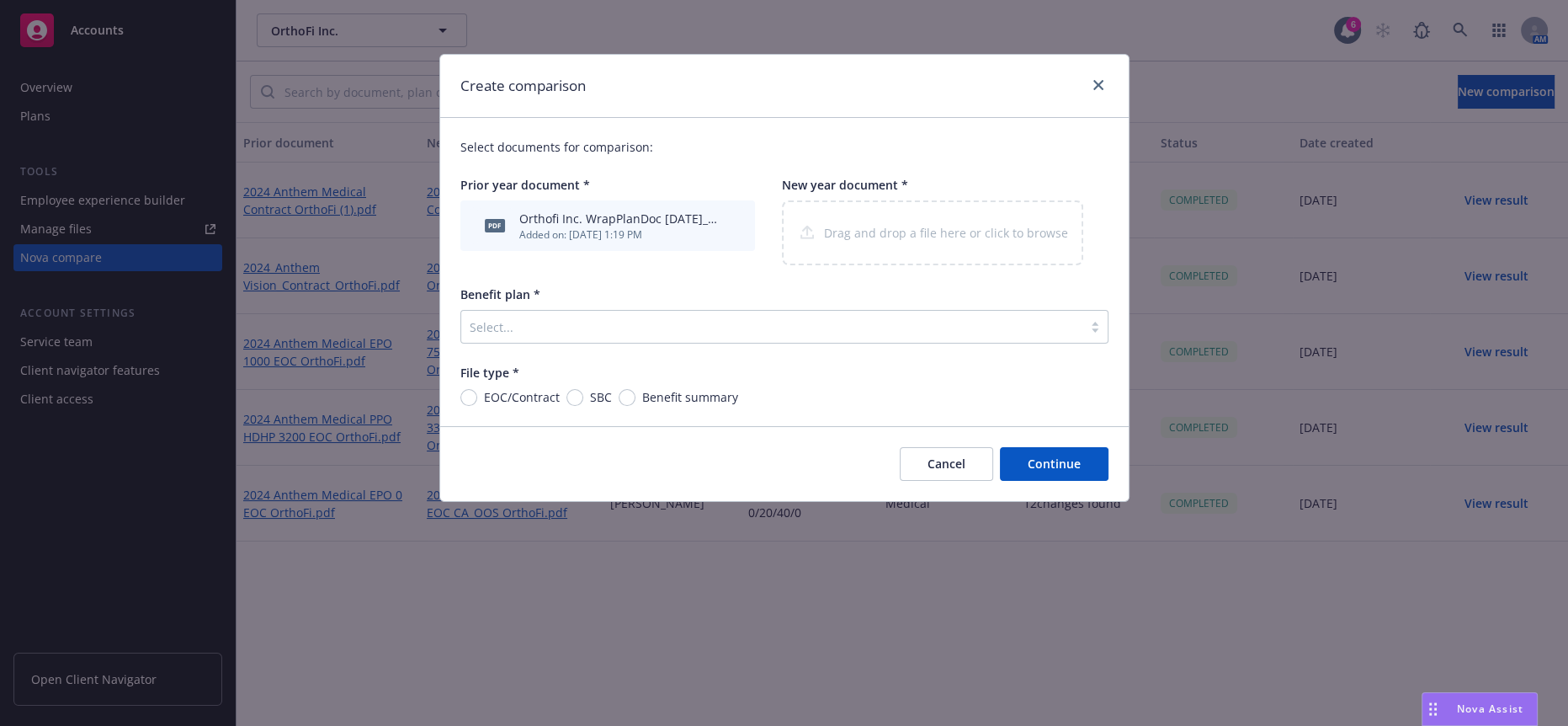
click at [871, 221] on div "Drag and drop a file here or click to browse" at bounding box center [932, 232] width 301 height 65
click at [1094, 85] on link "close" at bounding box center [1098, 85] width 20 height 20
